Goal: Task Accomplishment & Management: Manage account settings

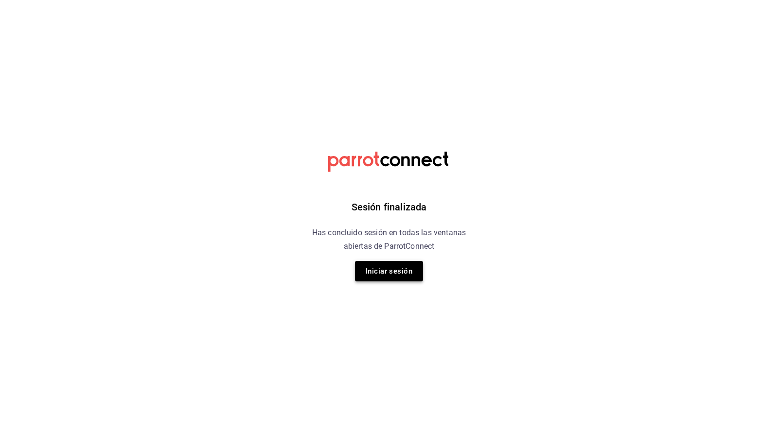
click at [408, 279] on button "Iniciar sesión" at bounding box center [389, 271] width 68 height 20
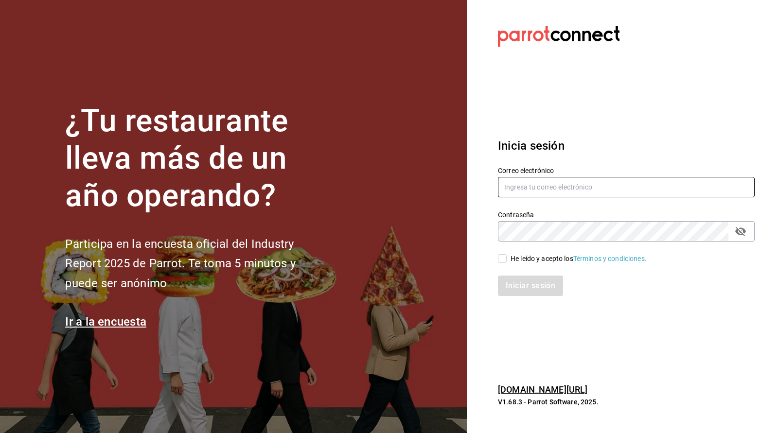
type input "[EMAIL_ADDRESS][DOMAIN_NAME]"
click at [502, 263] on input "He leído y acepto los Términos y condiciones." at bounding box center [502, 258] width 9 height 9
checkbox input "true"
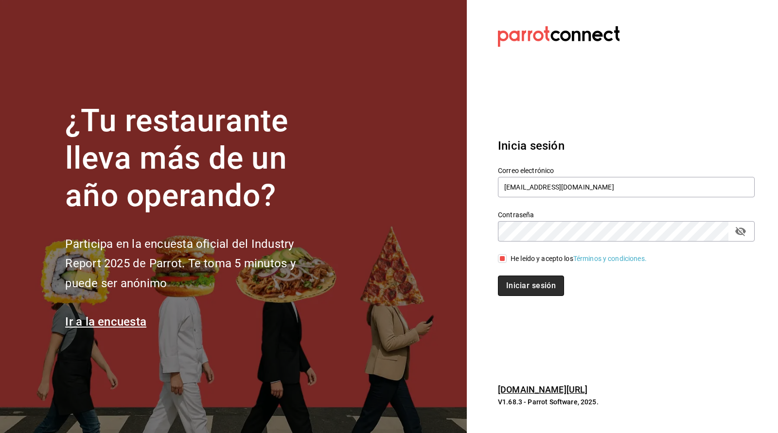
click at [515, 279] on button "Iniciar sesión" at bounding box center [531, 286] width 66 height 20
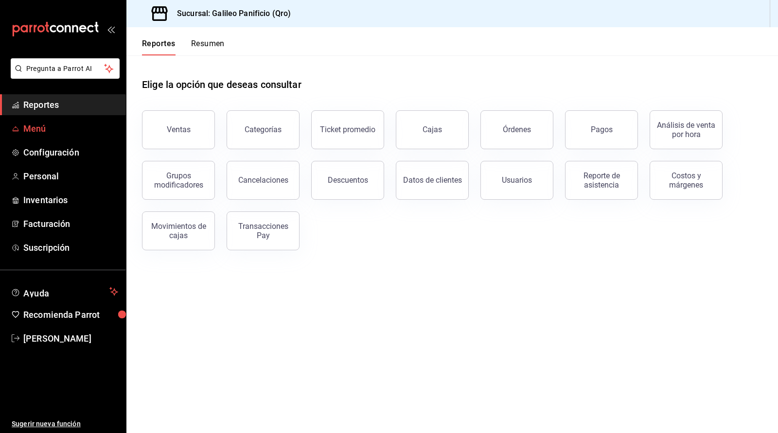
click at [50, 127] on span "Menú" at bounding box center [70, 128] width 95 height 13
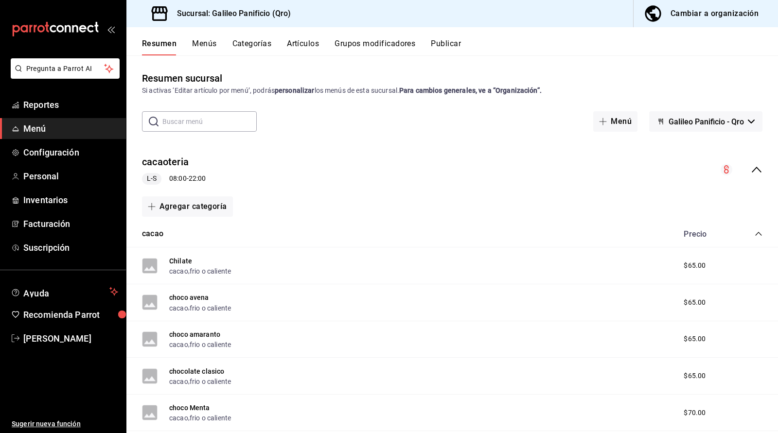
click at [673, 17] on div "Cambiar a organización" at bounding box center [715, 14] width 88 height 14
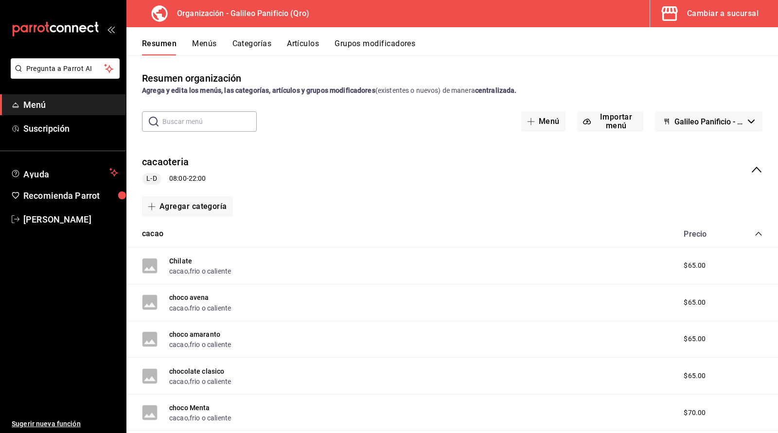
click at [757, 232] on icon "collapse-category-row" at bounding box center [759, 234] width 8 height 8
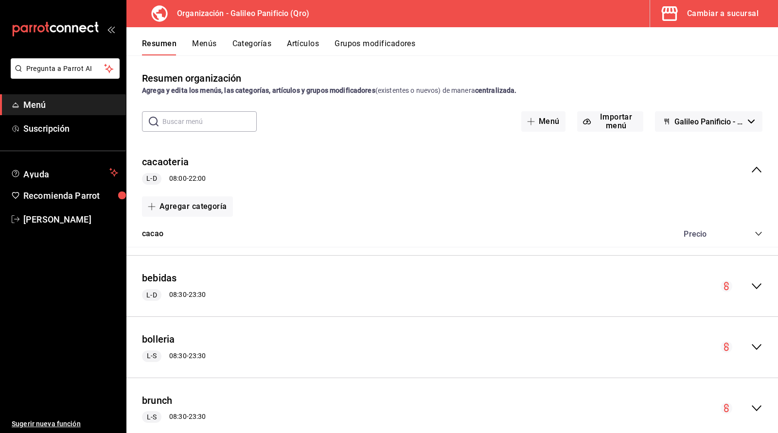
click at [467, 199] on div "Agregar categoría" at bounding box center [452, 206] width 621 height 20
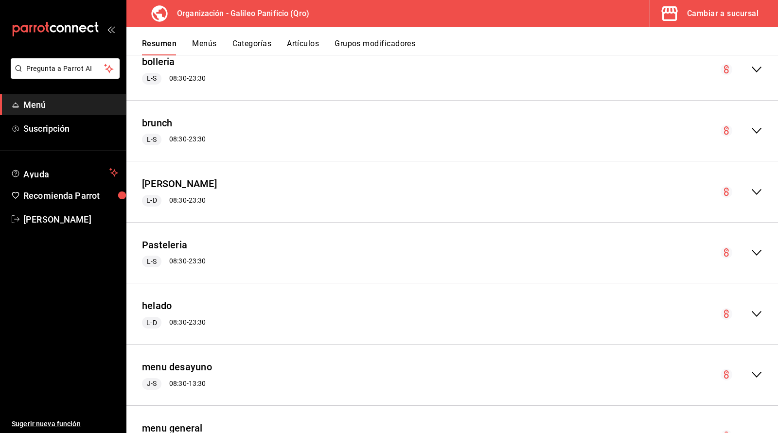
scroll to position [292, 0]
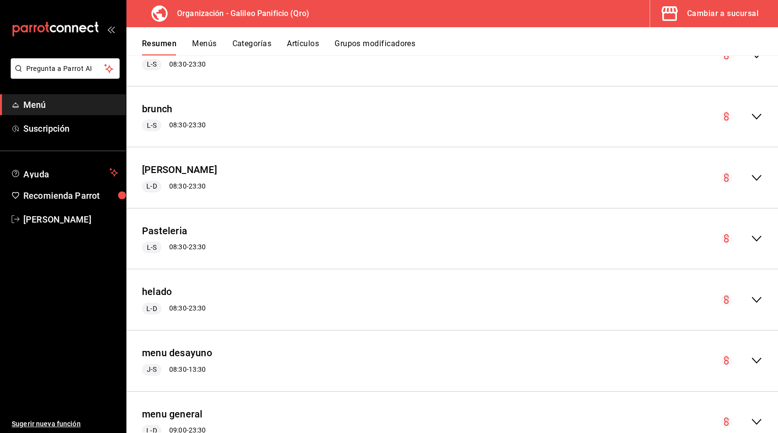
click at [756, 233] on icon "collapse-menu-row" at bounding box center [757, 239] width 12 height 12
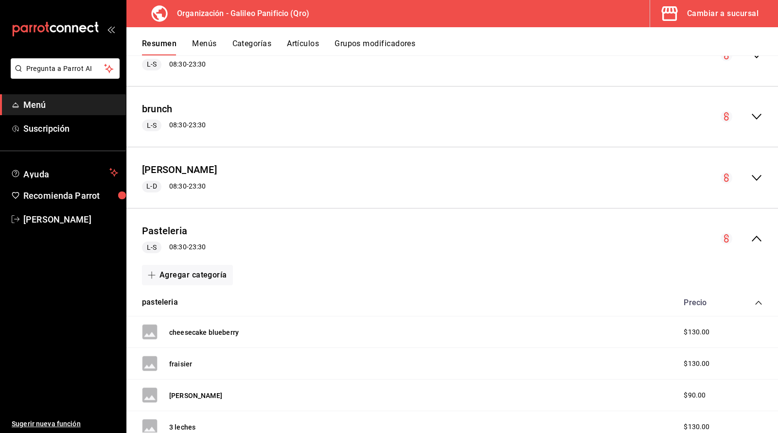
click at [419, 240] on div "Pasteleria L-S 08:30 - 23:30" at bounding box center [452, 238] width 652 height 45
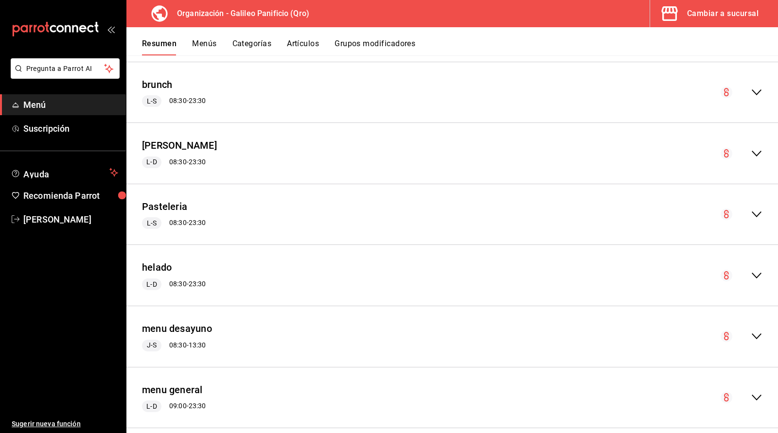
scroll to position [340, 0]
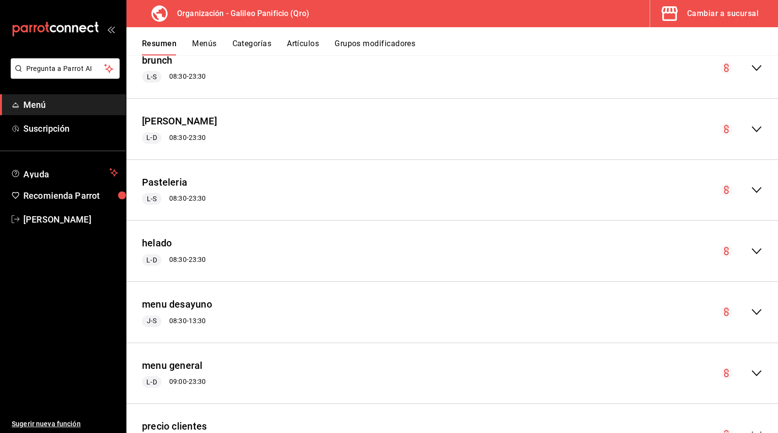
click at [756, 188] on icon "collapse-menu-row" at bounding box center [757, 190] width 12 height 12
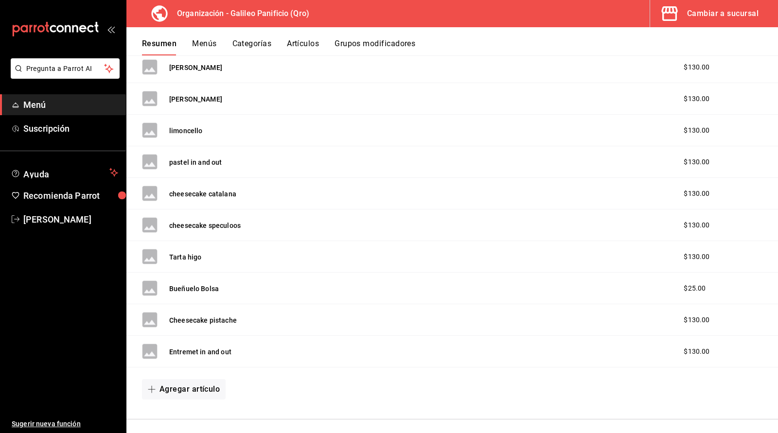
scroll to position [802, 0]
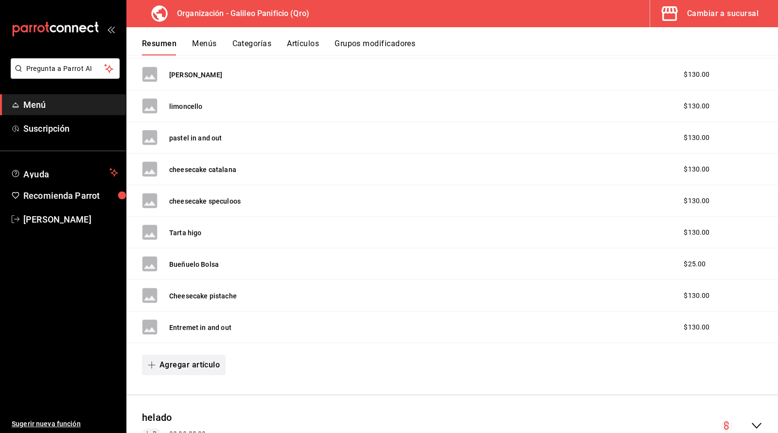
click at [214, 362] on button "Agregar artículo" at bounding box center [184, 365] width 84 height 20
click at [205, 412] on li "Artículo nuevo" at bounding box center [180, 410] width 76 height 24
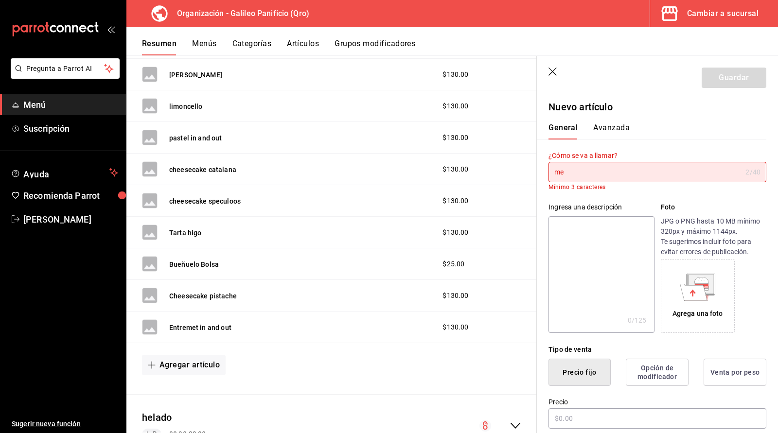
type input "m"
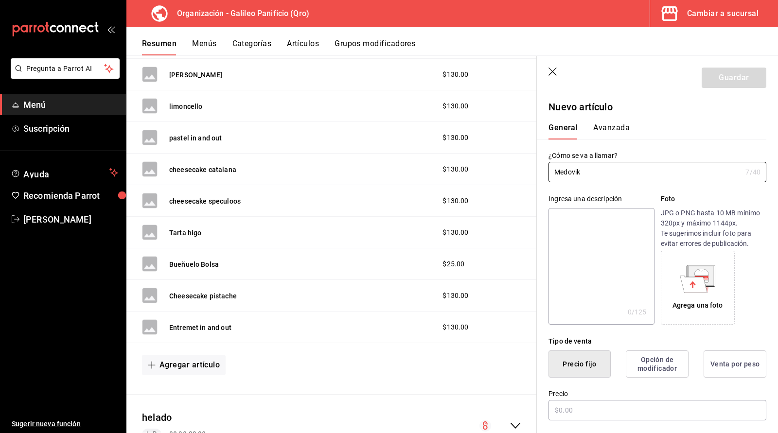
type input "Medovik"
click at [695, 147] on div "¿Cómo se va a llamar? Medovik 7 /40 ¿Cómo se va a llamar?" at bounding box center [652, 161] width 230 height 43
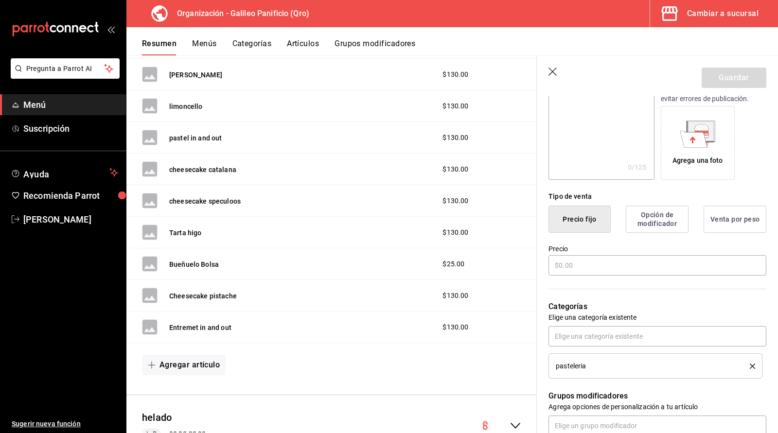
scroll to position [146, 0]
click at [563, 267] on input "text" at bounding box center [658, 264] width 218 height 20
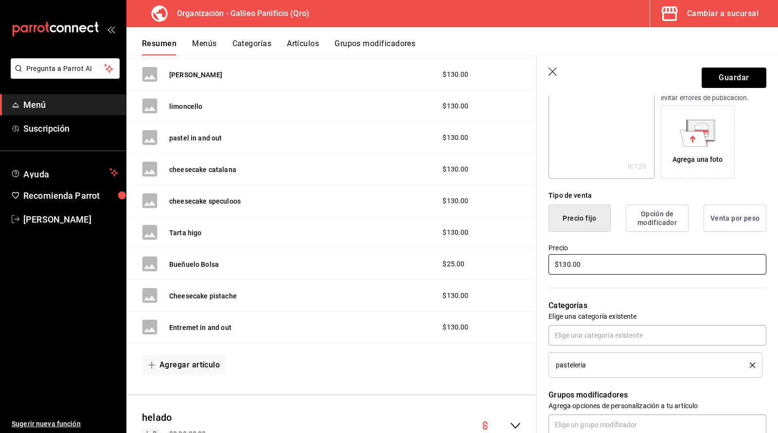
type input "$130.00"
click at [694, 296] on div "Categorías Elige una categoría existente pasteleria" at bounding box center [652, 327] width 230 height 102
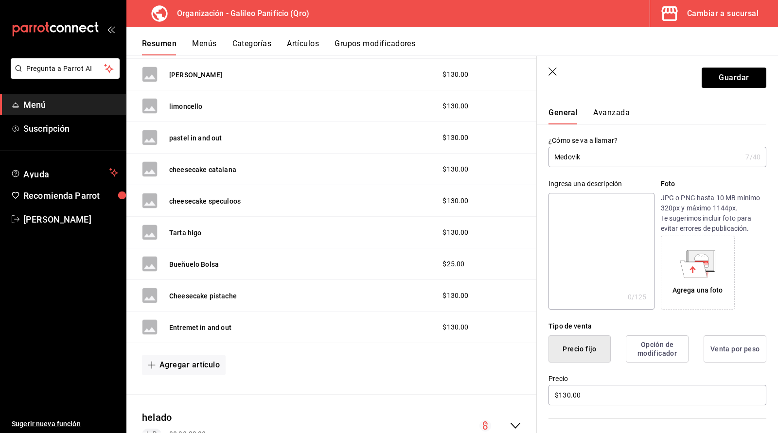
scroll to position [0, 0]
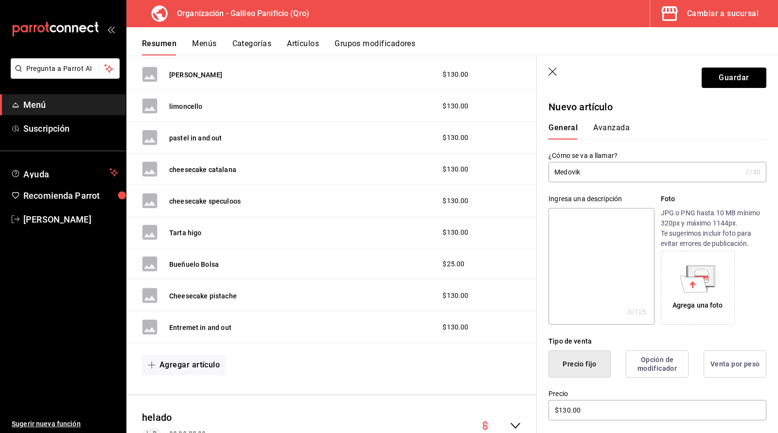
click at [614, 130] on button "Avanzada" at bounding box center [611, 131] width 36 height 17
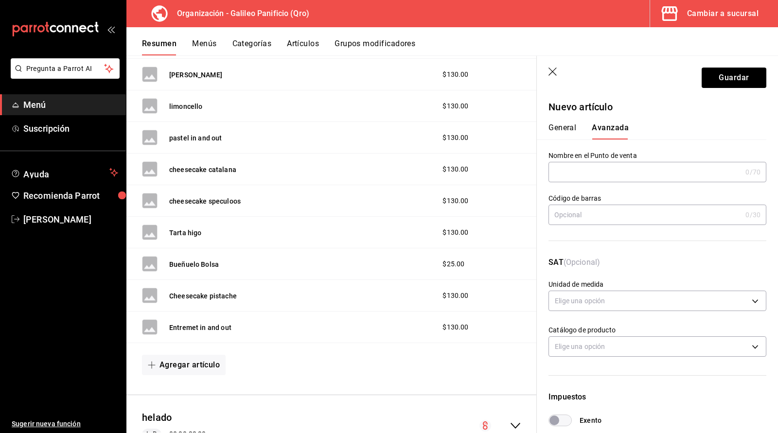
click at [620, 172] on input "text" at bounding box center [645, 171] width 193 height 19
type input "Medovik"
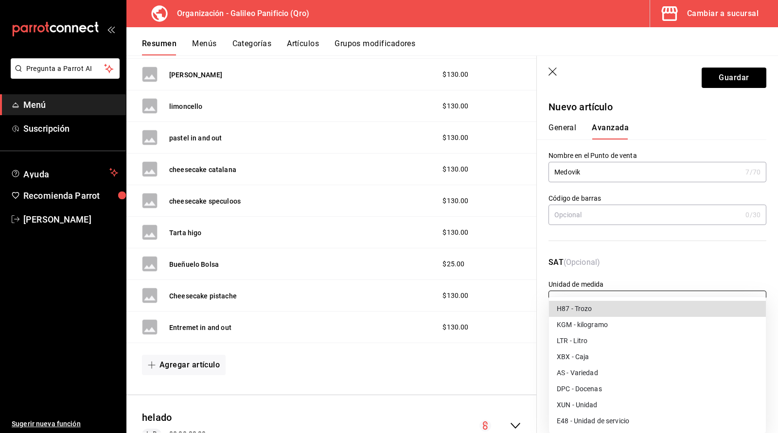
click at [643, 291] on body "Pregunta a Parrot AI Menú Suscripción Ayuda Recomienda Parrot Alexis Aguilar Su…" at bounding box center [389, 216] width 778 height 433
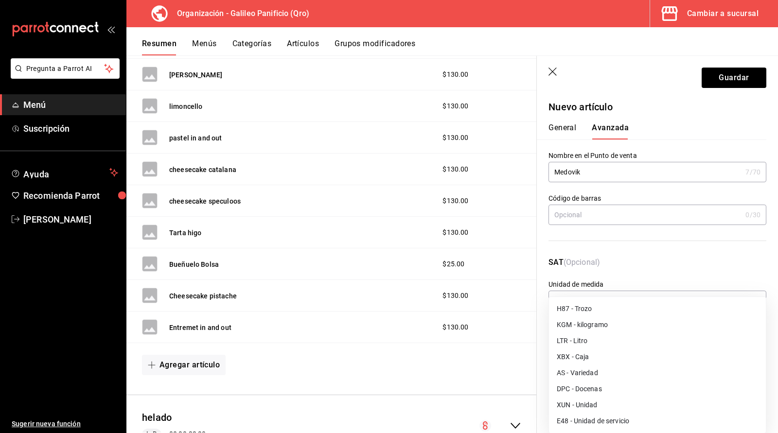
click at [617, 409] on li "XUN - Unidad" at bounding box center [657, 405] width 217 height 16
type input "XUN"
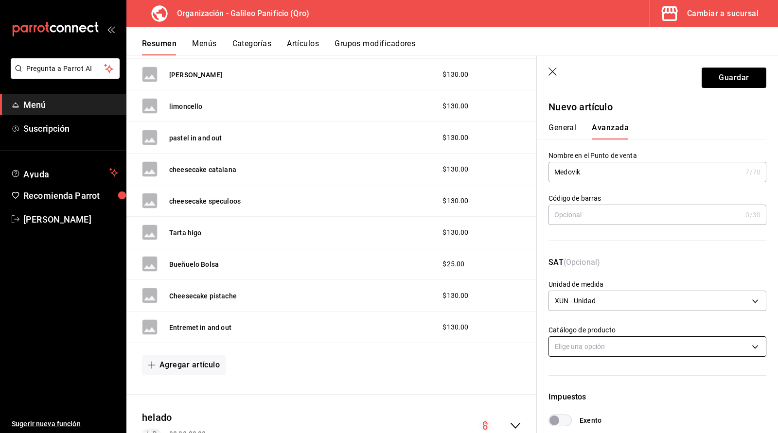
click at [620, 349] on body "Pregunta a Parrot AI Menú Suscripción Ayuda Recomienda Parrot Alexis Aguilar Su…" at bounding box center [389, 216] width 778 height 433
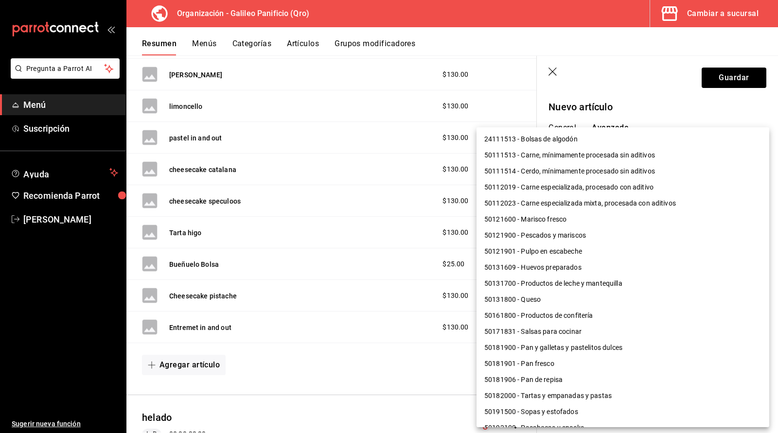
click at [603, 361] on li "50181901 - Pan fresco" at bounding box center [623, 364] width 293 height 16
type input "50181901"
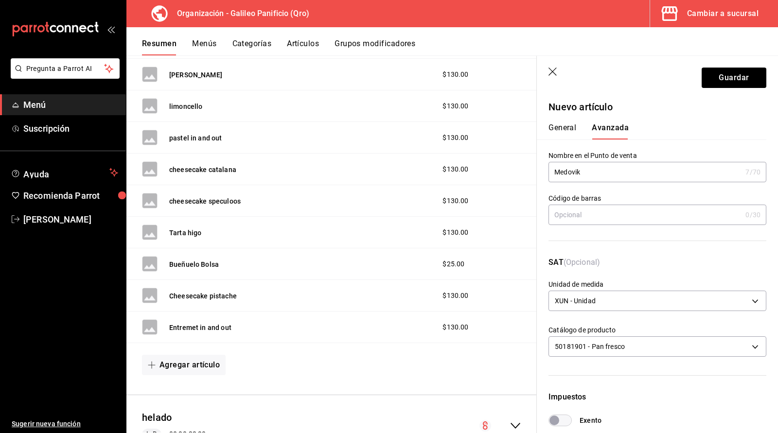
click at [639, 260] on p "SAT (Opcional)" at bounding box center [658, 268] width 218 height 23
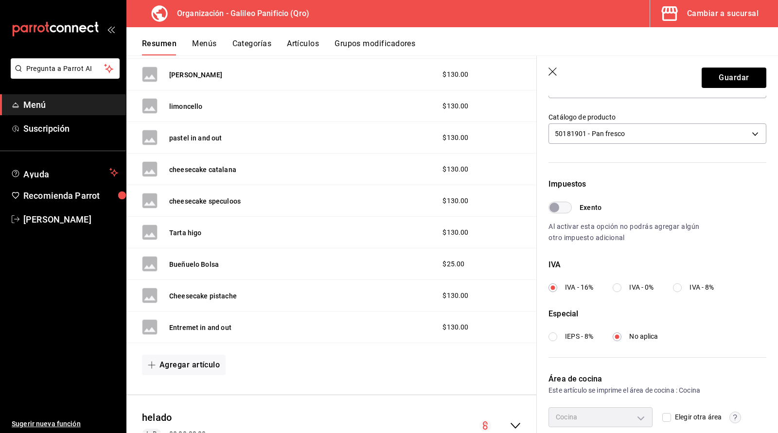
scroll to position [219, 0]
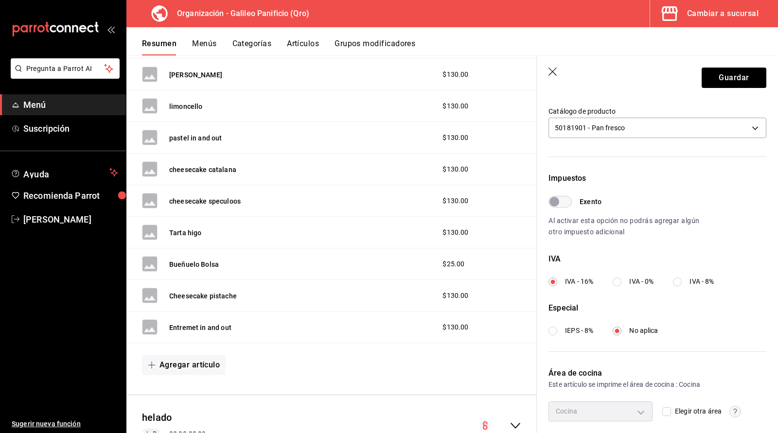
click at [617, 285] on input "IVA - 0%" at bounding box center [617, 282] width 9 height 9
radio input "true"
click at [673, 278] on input "IVA - 8%" at bounding box center [677, 282] width 9 height 9
radio input "true"
click at [549, 278] on input "IVA - 16%" at bounding box center [553, 282] width 9 height 9
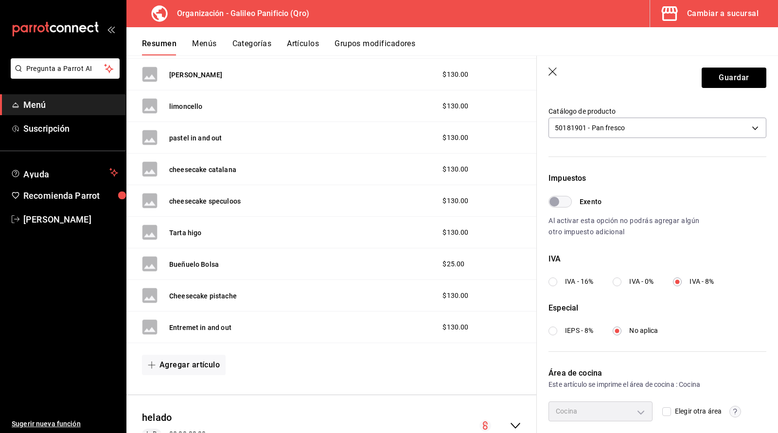
radio input "true"
click at [613, 278] on input "IVA - 0%" at bounding box center [617, 282] width 9 height 9
radio input "true"
click at [673, 278] on input "IVA - 8%" at bounding box center [677, 282] width 9 height 9
radio input "true"
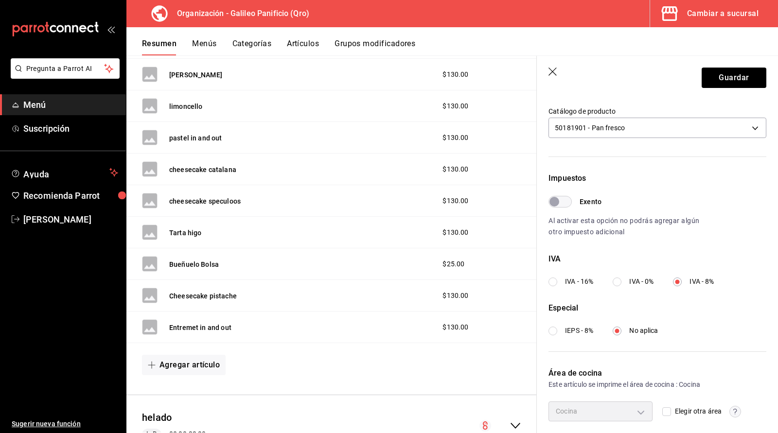
click at [616, 284] on input "IVA - 0%" at bounding box center [617, 282] width 9 height 9
radio input "true"
click at [717, 265] on div "IVA" at bounding box center [658, 259] width 218 height 12
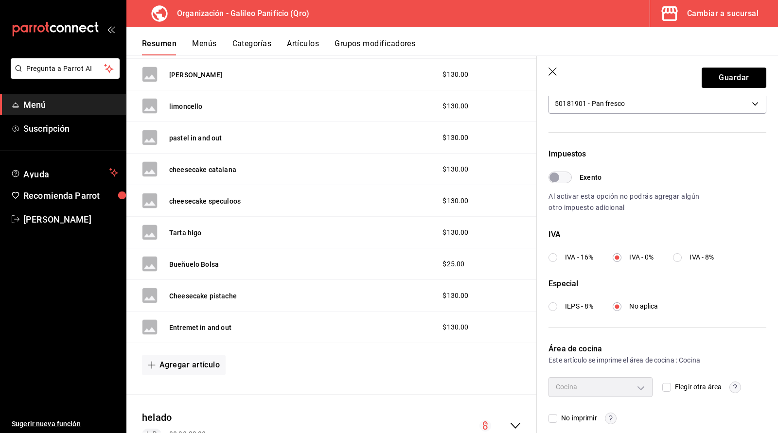
scroll to position [252, 0]
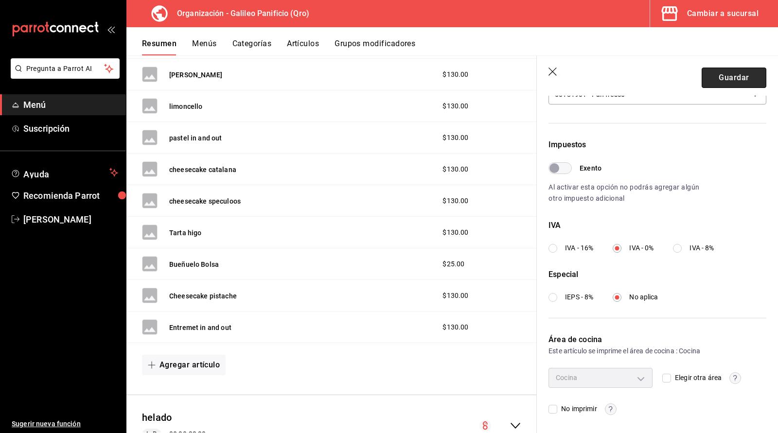
click at [713, 82] on button "Guardar" at bounding box center [734, 78] width 65 height 20
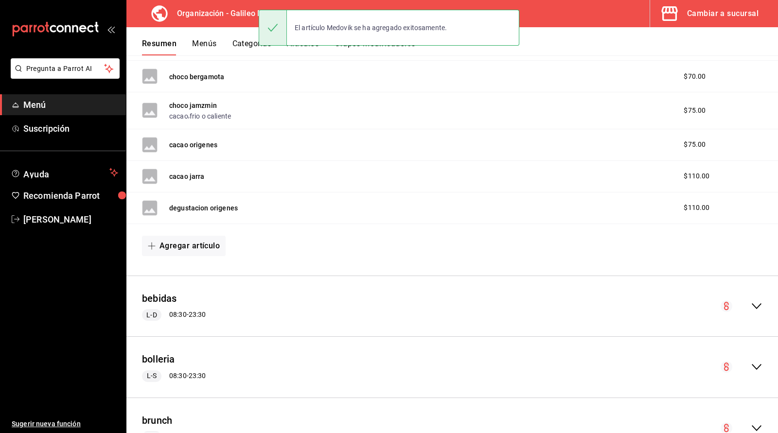
scroll to position [1030, 0]
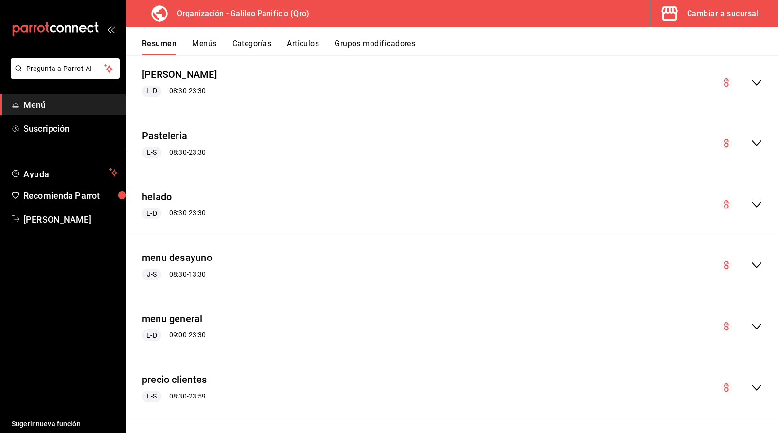
click at [199, 44] on button "Menús" at bounding box center [204, 47] width 24 height 17
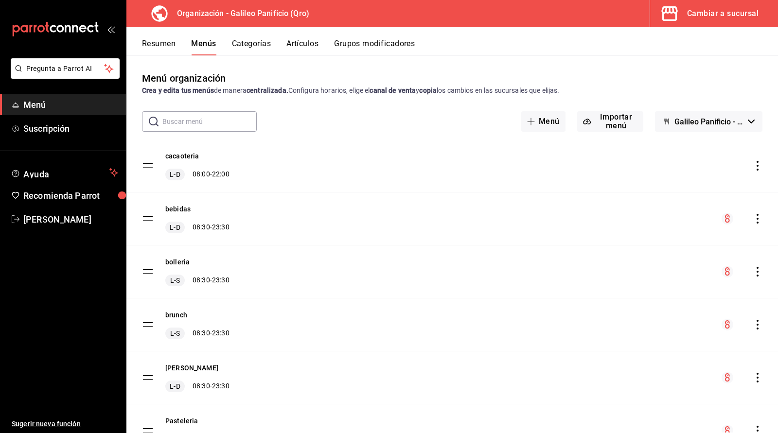
click at [755, 427] on icon "actions" at bounding box center [758, 431] width 10 height 10
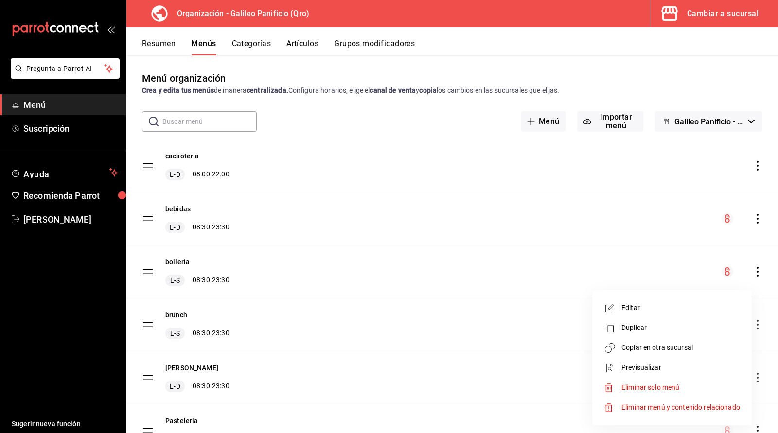
click at [682, 348] on span "Copiar en otra sucursal" at bounding box center [681, 348] width 119 height 10
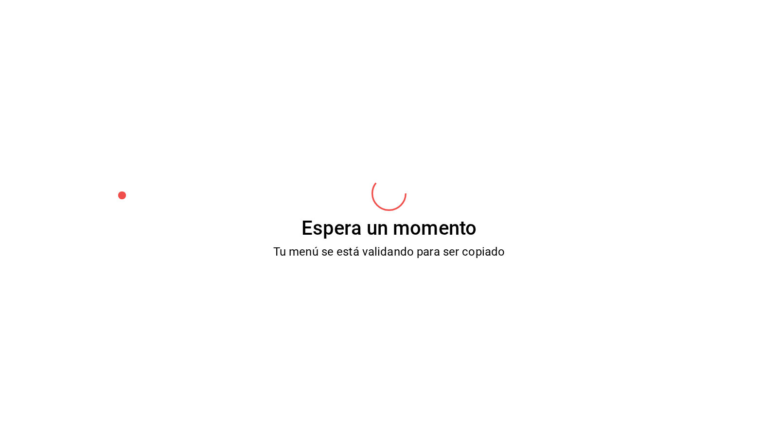
scroll to position [1, 0]
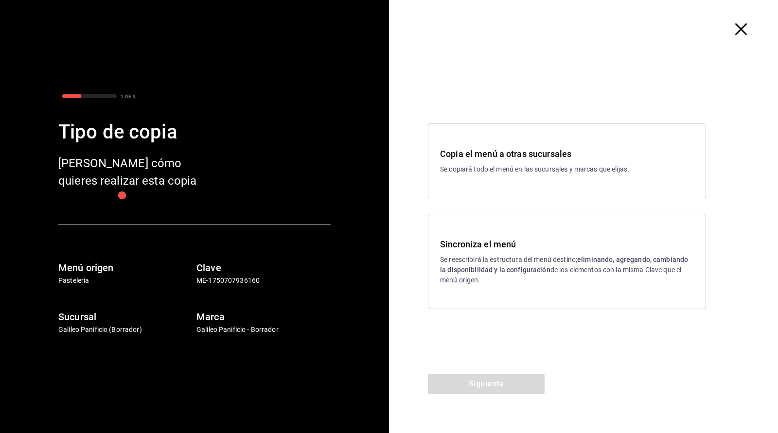
click at [514, 258] on p "Se reescribirá la estructura del menú destino; eliminando, agregando, cambiando…" at bounding box center [567, 270] width 254 height 31
click at [480, 381] on button "Siguiente" at bounding box center [486, 384] width 117 height 20
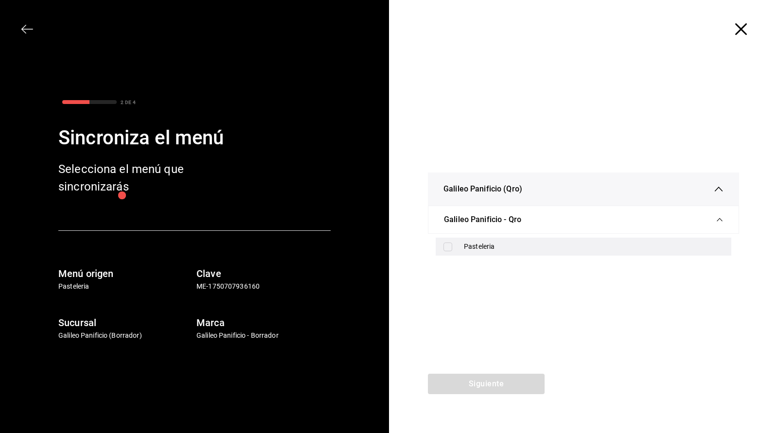
click at [480, 240] on div "Pasteleria" at bounding box center [584, 247] width 296 height 18
checkbox input "true"
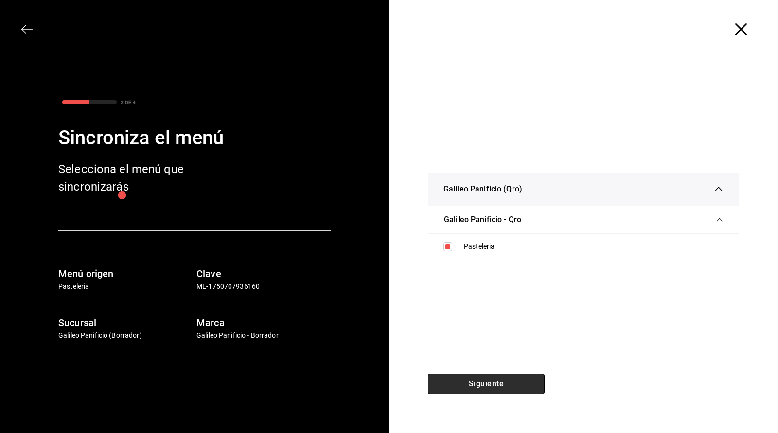
click at [461, 381] on button "Siguiente" at bounding box center [486, 384] width 117 height 20
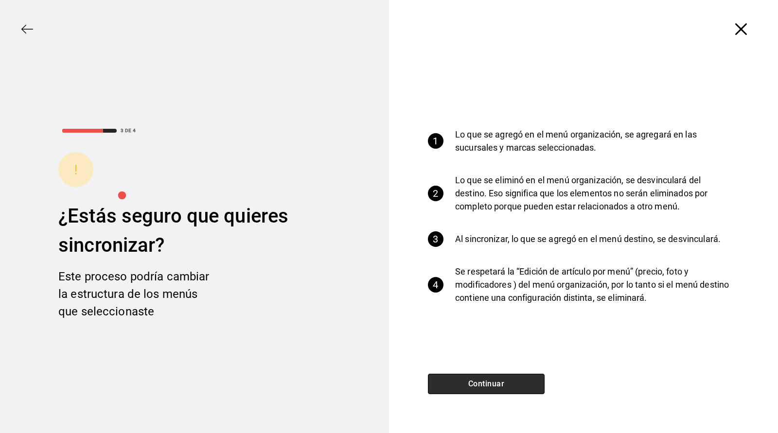
click at [461, 381] on button "Continuar" at bounding box center [486, 384] width 117 height 20
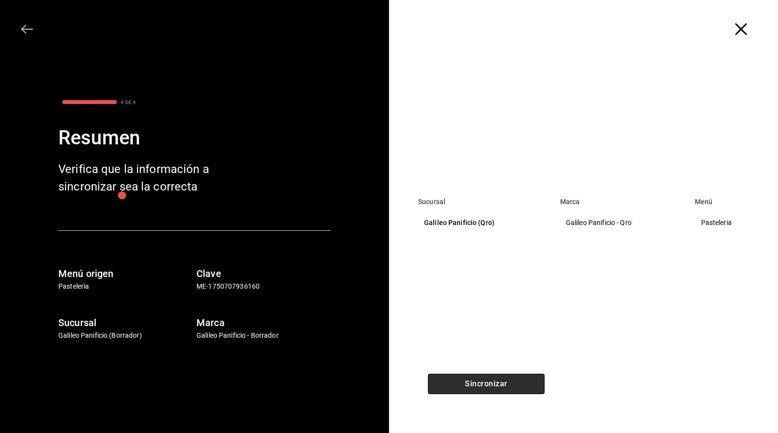
click at [461, 381] on button "Sincronizar" at bounding box center [486, 384] width 117 height 20
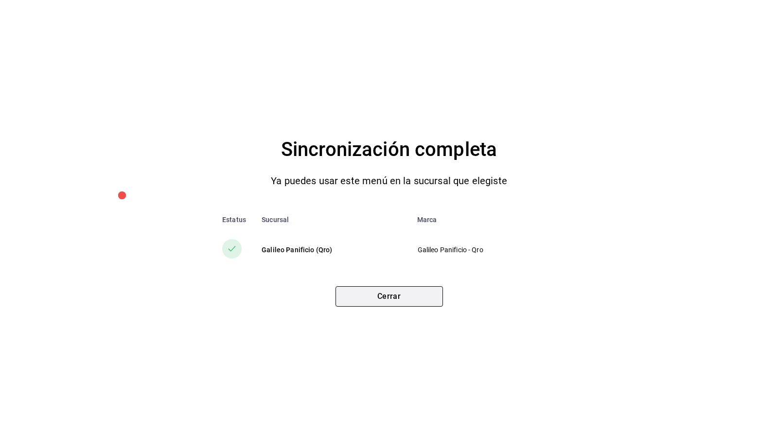
click at [376, 301] on button "Cerrar" at bounding box center [389, 296] width 107 height 20
